Goal: Task Accomplishment & Management: Use online tool/utility

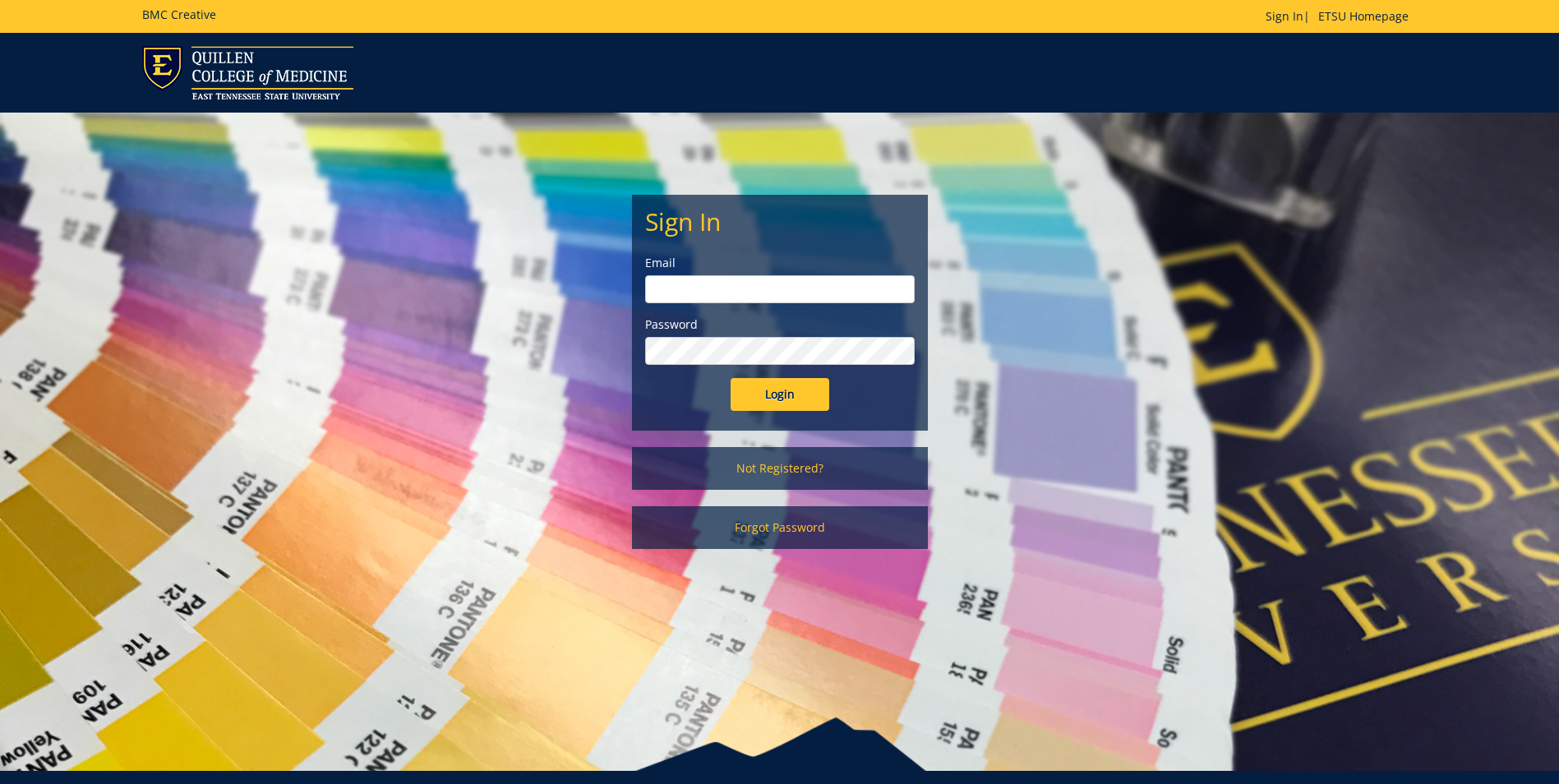
type input "[EMAIL_ADDRESS][DOMAIN_NAME]"
click at [781, 396] on input "Login" at bounding box center [780, 394] width 99 height 33
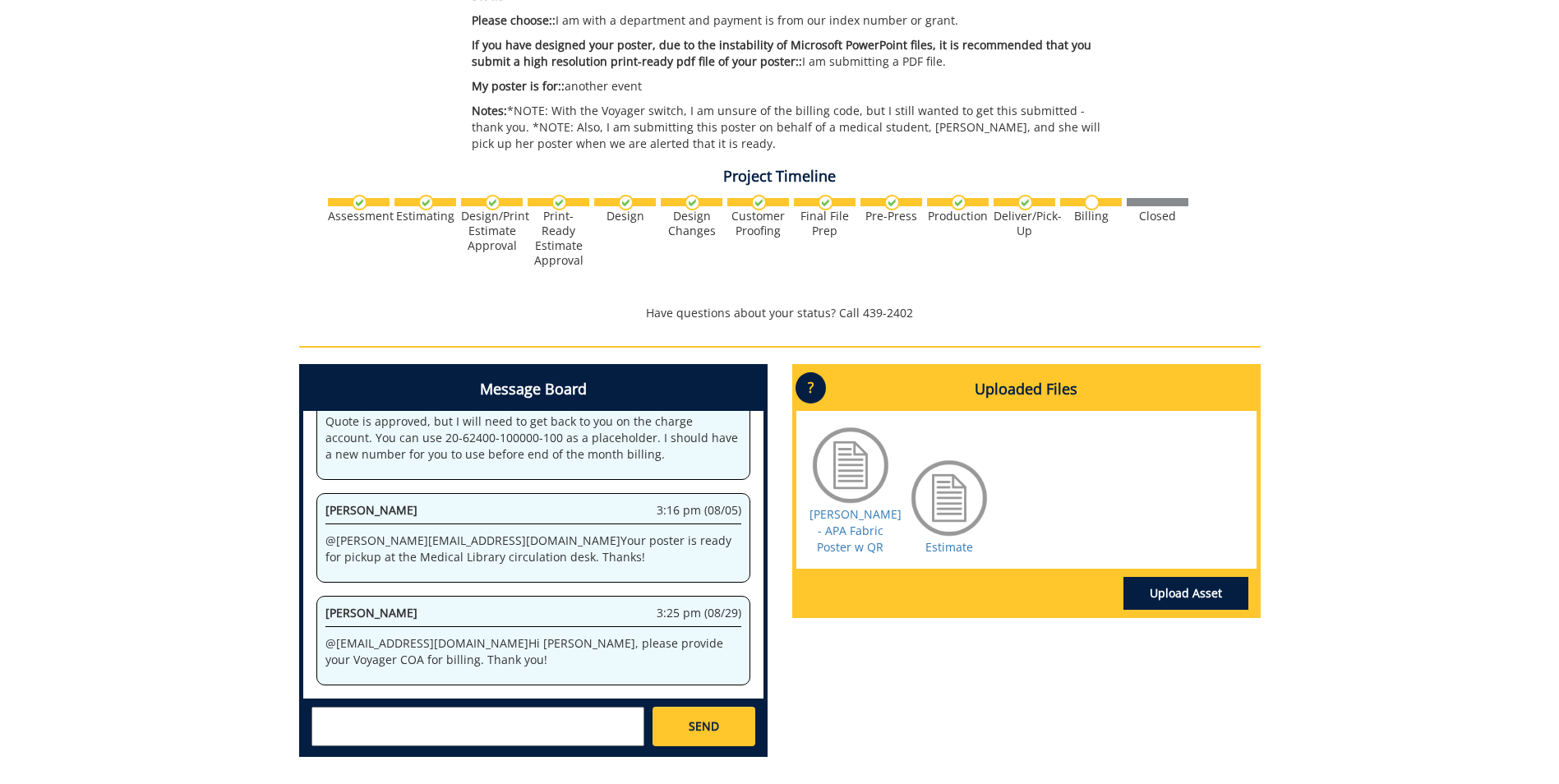
scroll to position [493, 0]
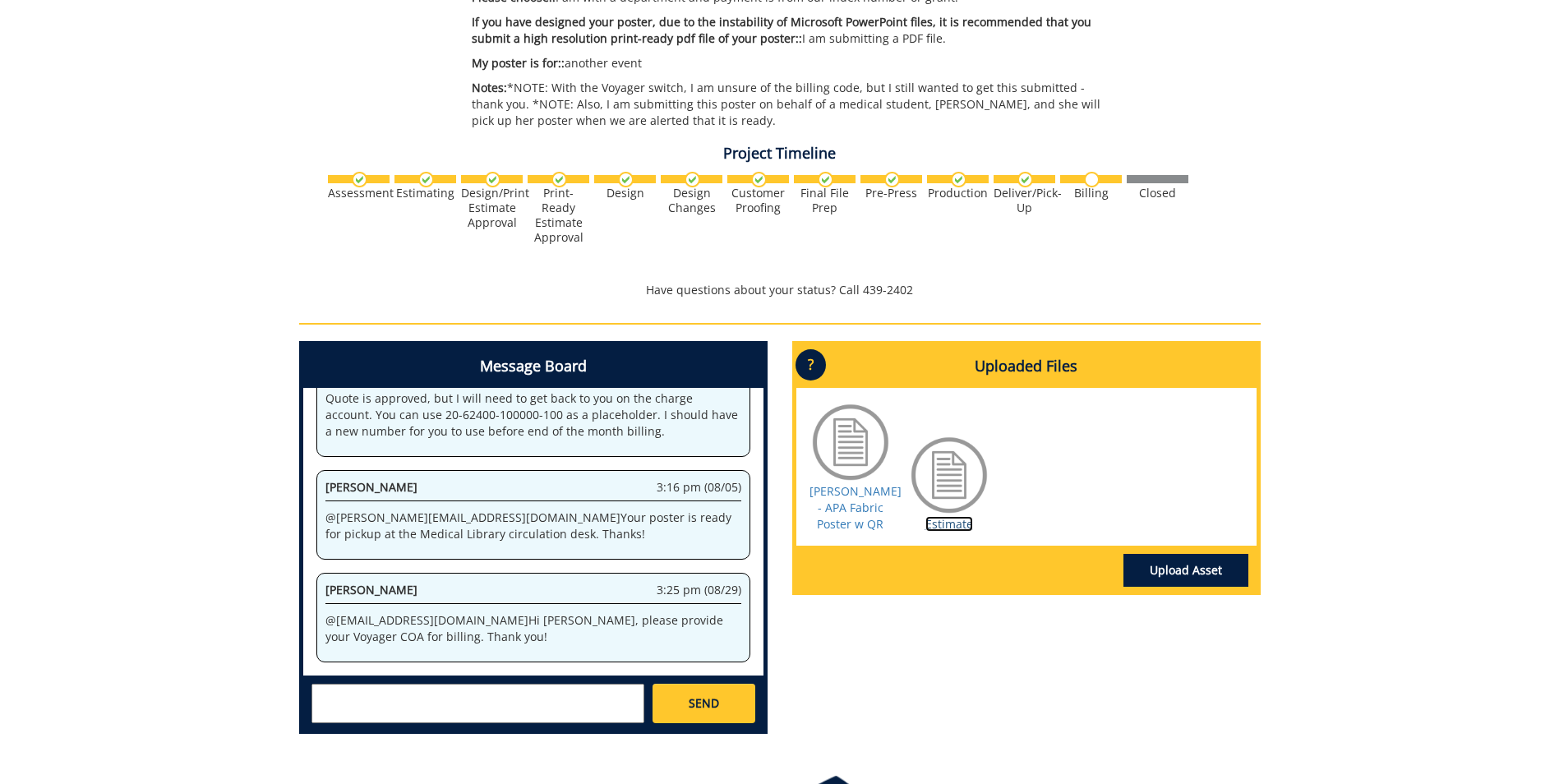
click at [946, 520] on link "Estimate" at bounding box center [949, 524] width 47 height 16
click at [989, 673] on div "Message Board System 10:22 am (07/28) Welcome to the Project Messenger. All mes…" at bounding box center [779, 543] width 986 height 406
click at [775, 655] on div "Message Board System 10:22 am (07/28) Welcome to the Project Messenger. All mes…" at bounding box center [533, 543] width 493 height 406
